Goal: Task Accomplishment & Management: Use online tool/utility

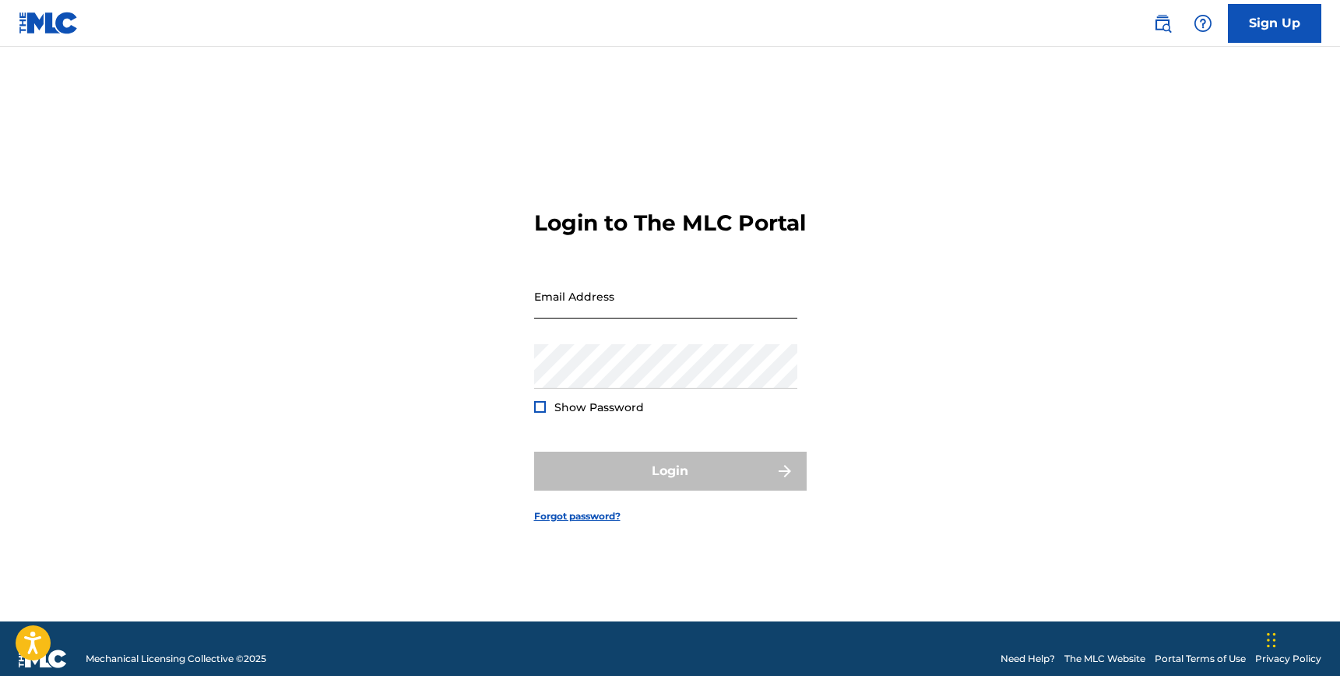
click at [612, 301] on input "Email Address" at bounding box center [665, 296] width 263 height 44
type input "[EMAIL_ADDRESS][DOMAIN_NAME]"
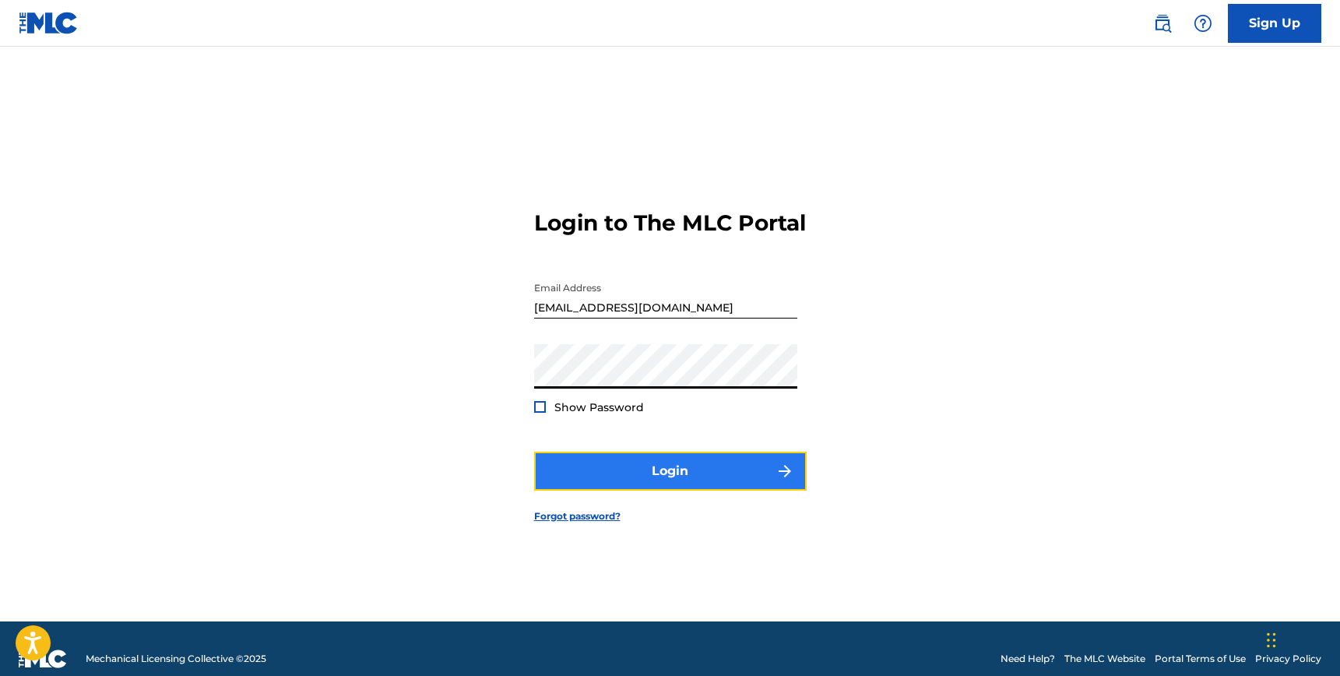
click at [716, 477] on button "Login" at bounding box center [670, 471] width 272 height 39
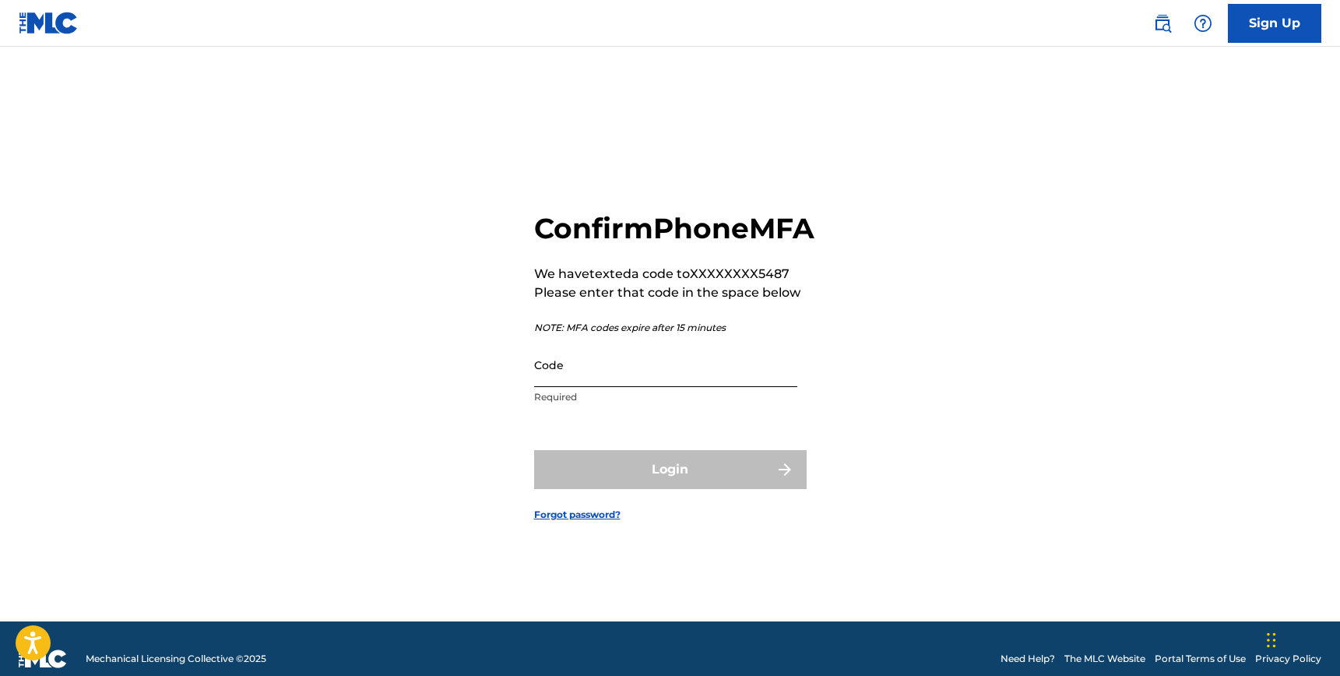
click at [607, 387] on input "Code" at bounding box center [665, 365] width 263 height 44
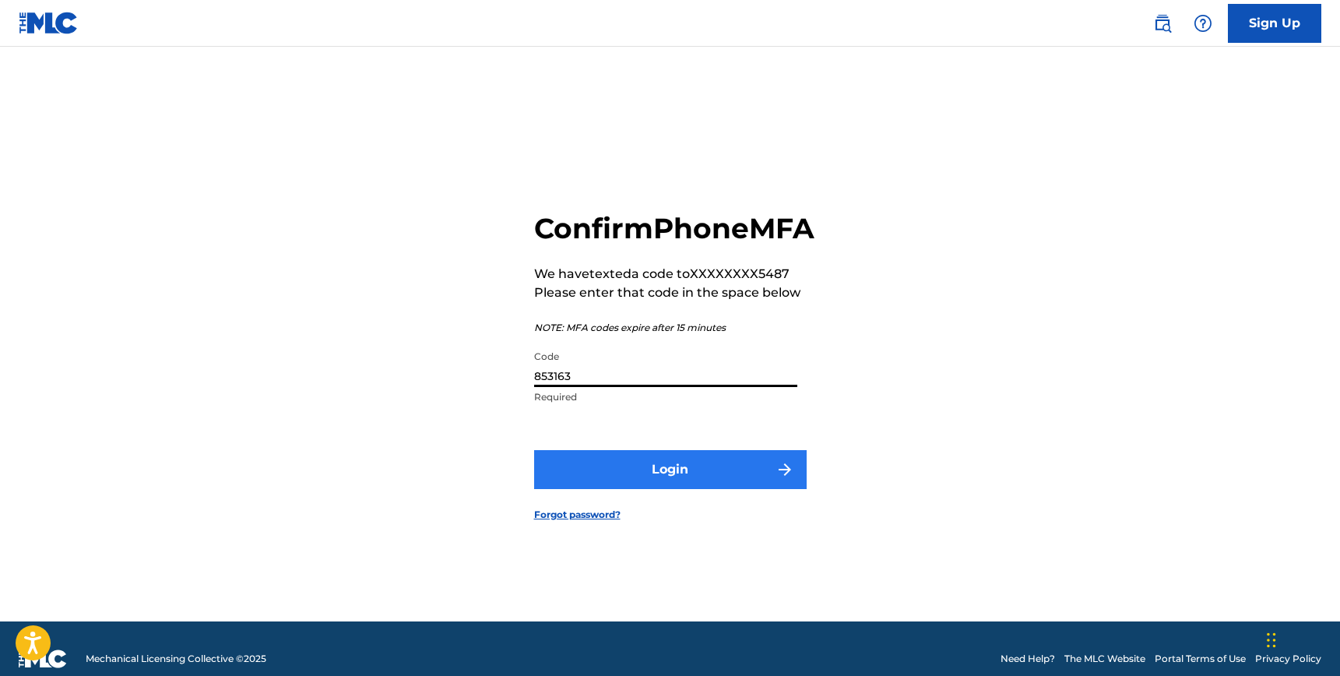
type input "853163"
click at [743, 488] on button "Login" at bounding box center [670, 469] width 272 height 39
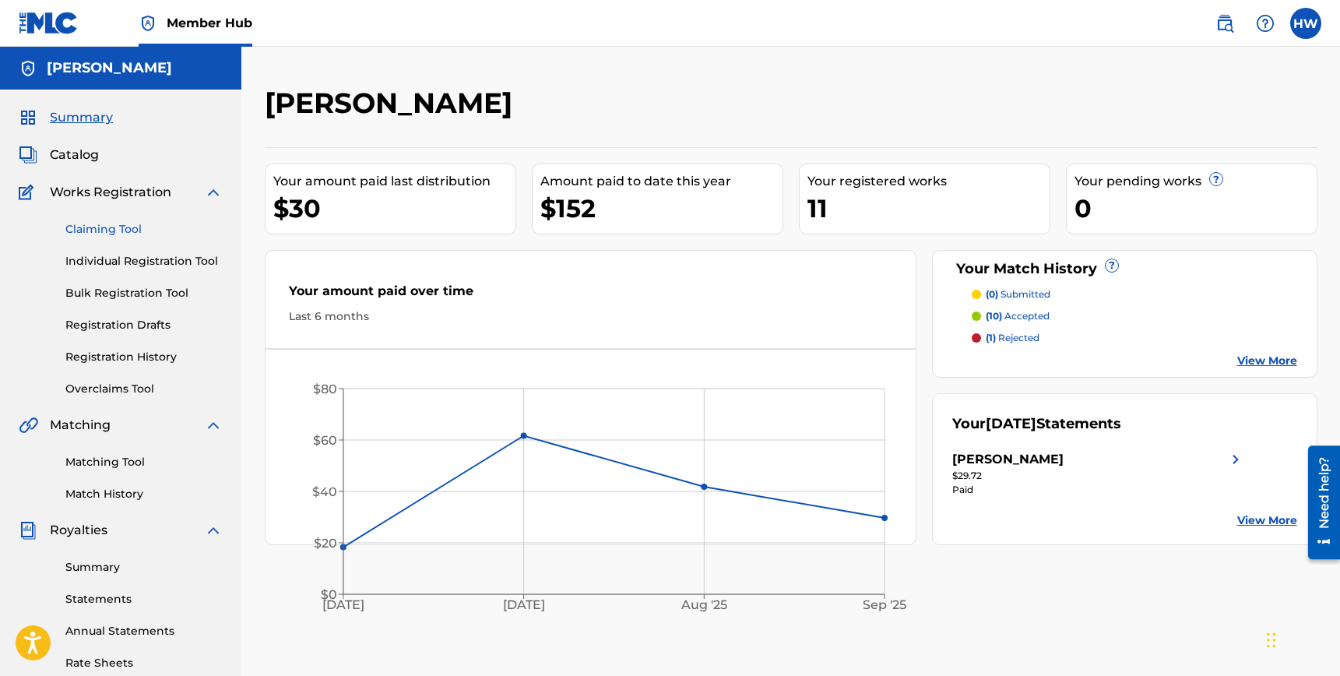
click at [128, 223] on link "Claiming Tool" at bounding box center [143, 229] width 157 height 16
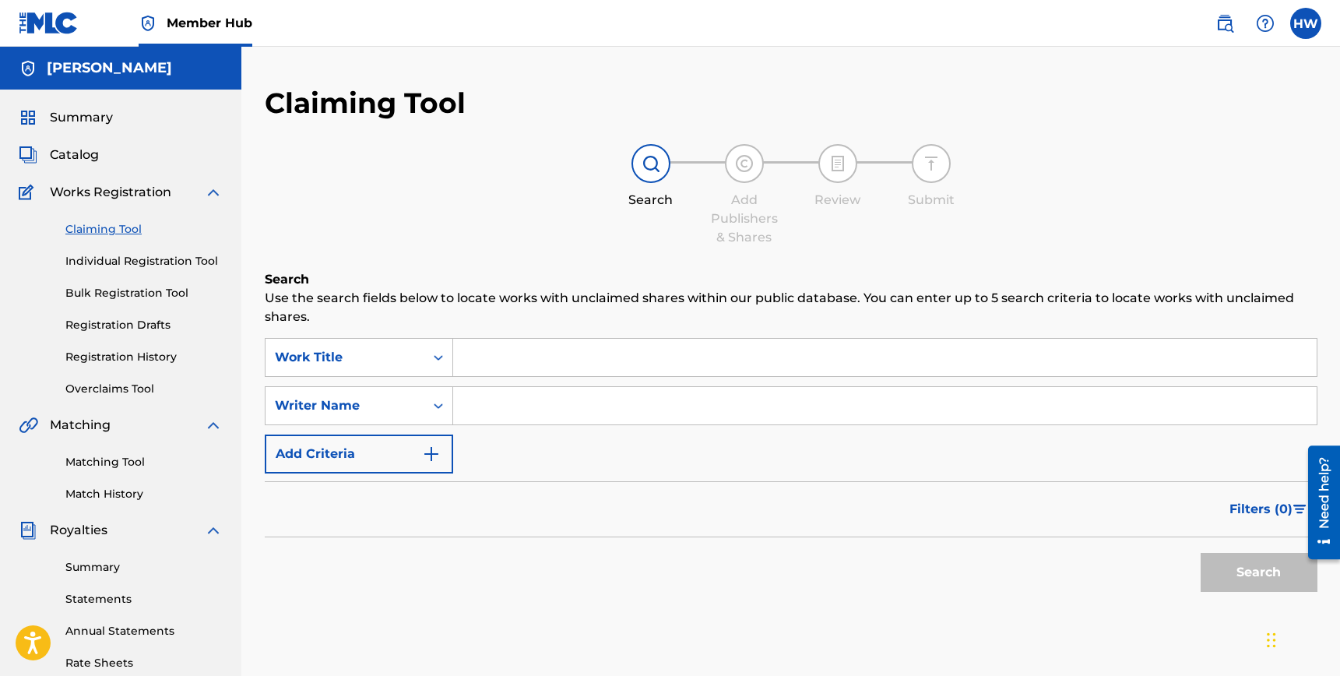
click at [508, 393] on input "Search Form" at bounding box center [884, 405] width 863 height 37
type input "[PERSON_NAME]"
click at [1267, 563] on button "Search" at bounding box center [1258, 572] width 117 height 39
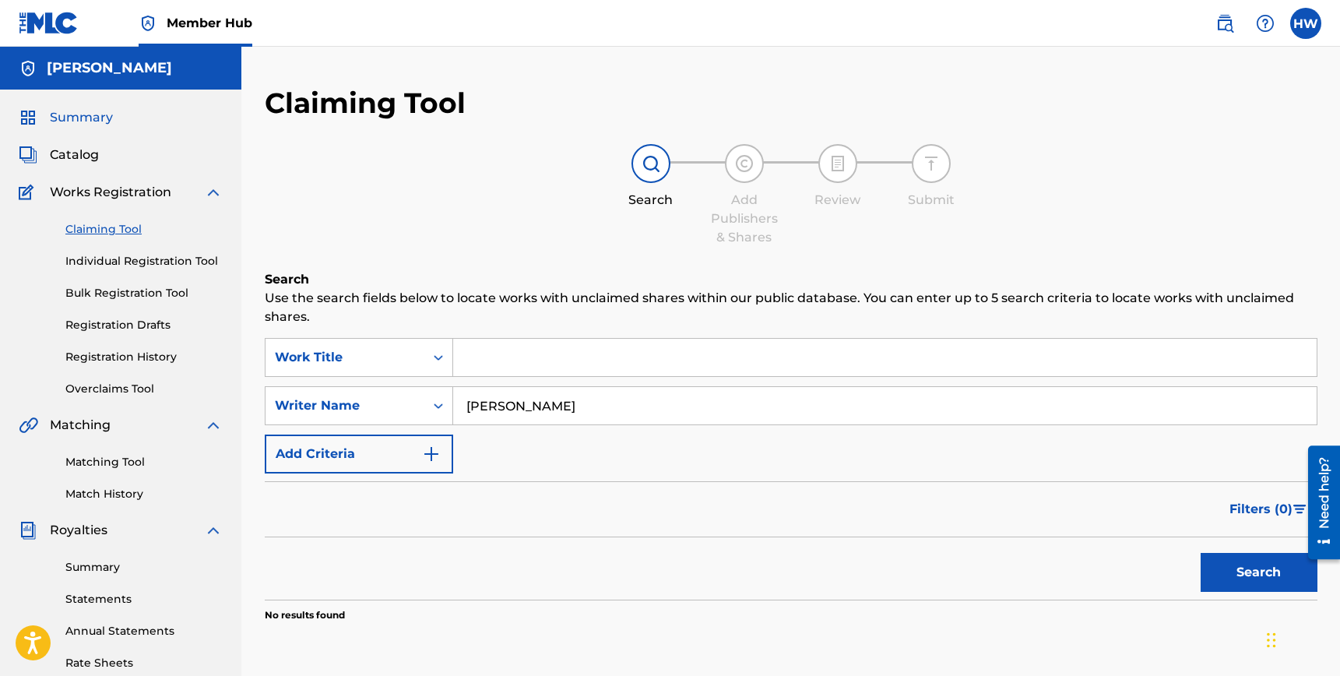
click at [60, 111] on span "Summary" at bounding box center [81, 117] width 63 height 19
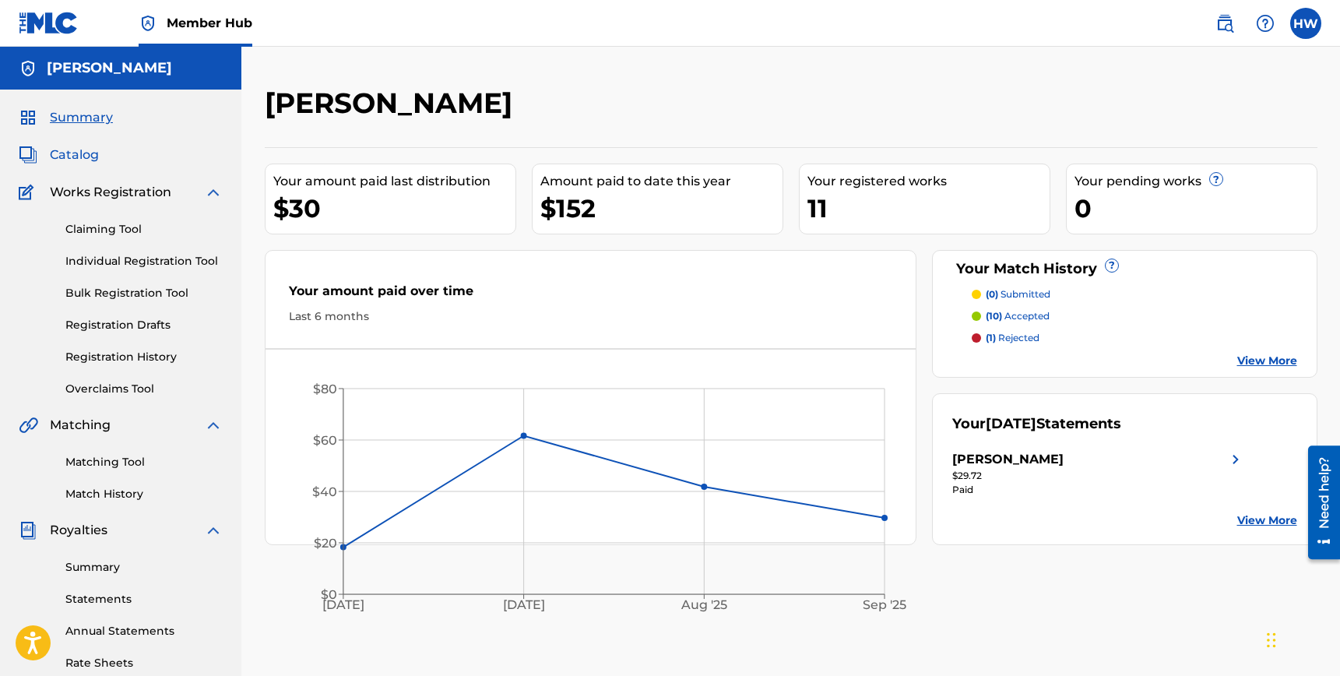
click at [79, 149] on span "Catalog" at bounding box center [74, 155] width 49 height 19
